Goal: Information Seeking & Learning: Learn about a topic

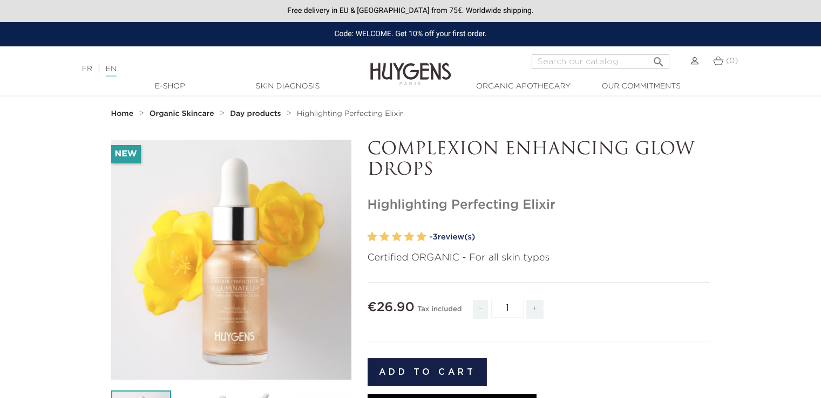
click at [397, 66] on img at bounding box center [410, 66] width 81 height 42
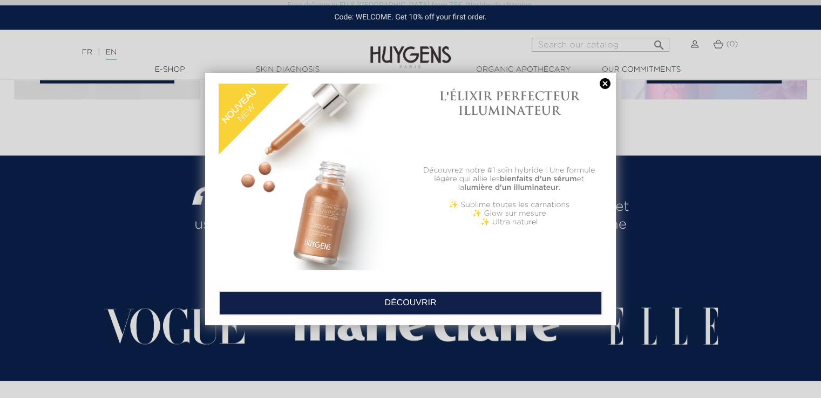
scroll to position [2160, 0]
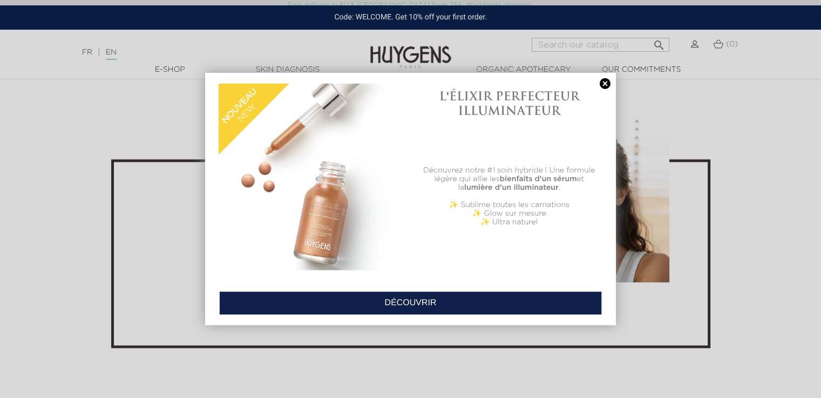
click at [601, 85] on link at bounding box center [605, 83] width 15 height 11
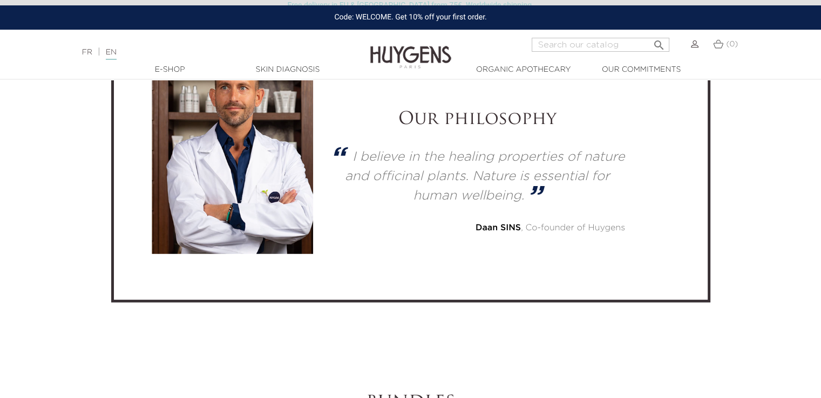
scroll to position [2916, 0]
click at [475, 114] on h2 "Our philosophy" at bounding box center [476, 119] width 295 height 21
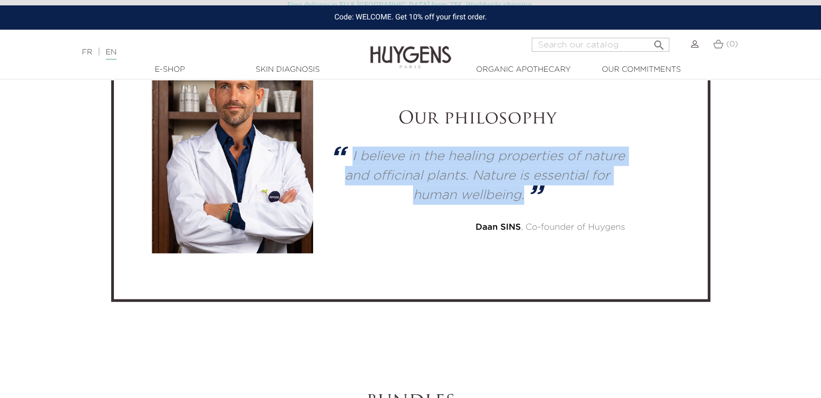
drag, startPoint x: 524, startPoint y: 194, endPoint x: 345, endPoint y: 149, distance: 184.3
click at [345, 149] on blockquote "I believe in the healing properties of nature and officinal plants. Nature is e…" at bounding box center [476, 176] width 295 height 58
copy p "I believe in the healing properties of nature and officinal plants. Nature is e…"
